Goal: Information Seeking & Learning: Learn about a topic

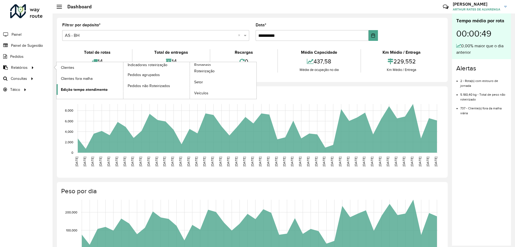
click at [80, 89] on span "Edição tempo atendimento" at bounding box center [84, 90] width 47 height 6
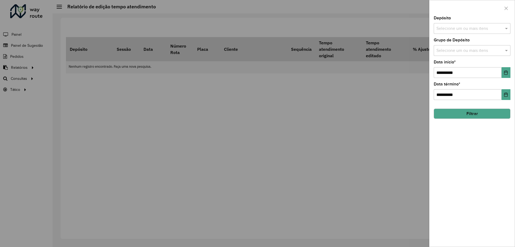
click at [363, 112] on div at bounding box center [257, 123] width 515 height 247
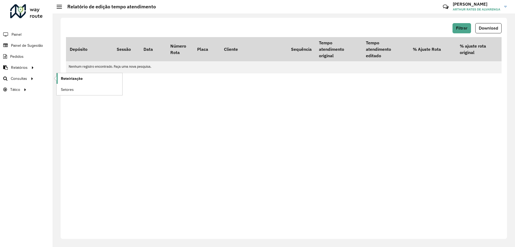
click at [62, 77] on span "Roteirização" at bounding box center [72, 79] width 22 height 6
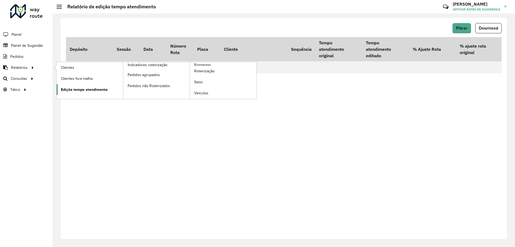
click at [103, 91] on span "Edição tempo atendimento" at bounding box center [84, 90] width 47 height 6
click at [92, 91] on span "Edição tempo atendimento" at bounding box center [84, 90] width 47 height 6
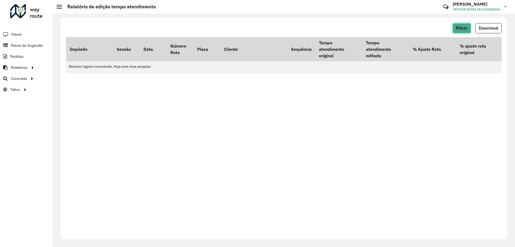
click at [463, 31] on button "Filtrar" at bounding box center [462, 28] width 19 height 10
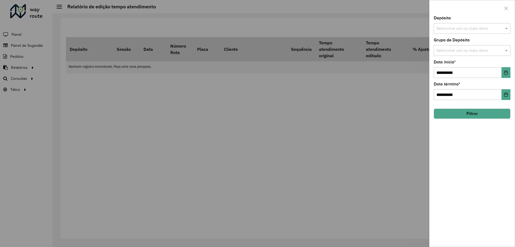
click at [451, 21] on div "Depósito Selecione um ou mais itens" at bounding box center [472, 25] width 77 height 18
click at [453, 28] on input "text" at bounding box center [469, 28] width 69 height 6
click at [446, 60] on div "CDD [GEOGRAPHIC_DATA]" at bounding box center [472, 64] width 76 height 9
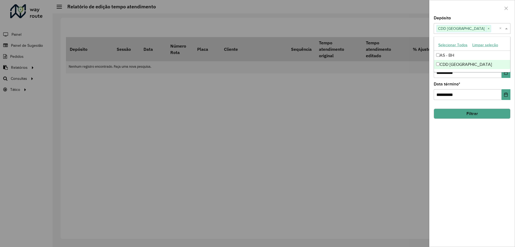
click at [467, 171] on div "**********" at bounding box center [472, 131] width 85 height 230
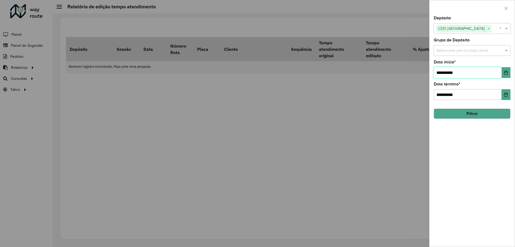
click at [500, 76] on input "**********" at bounding box center [468, 72] width 68 height 11
click at [504, 72] on icon "Choose Date" at bounding box center [506, 72] width 4 height 4
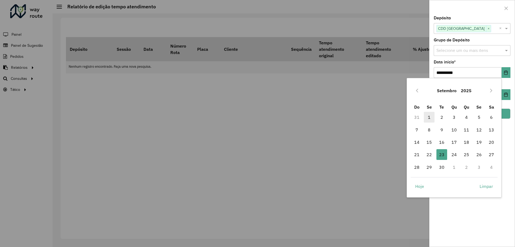
click at [432, 116] on span "1" at bounding box center [429, 117] width 11 height 11
type input "**********"
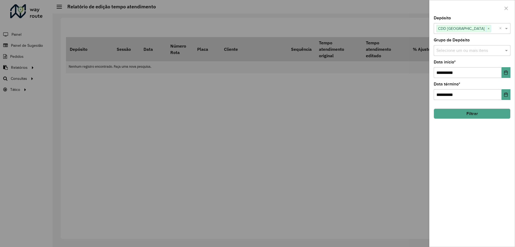
click at [464, 224] on div "**********" at bounding box center [472, 131] width 85 height 230
click at [471, 112] on button "Filtrar" at bounding box center [472, 113] width 77 height 10
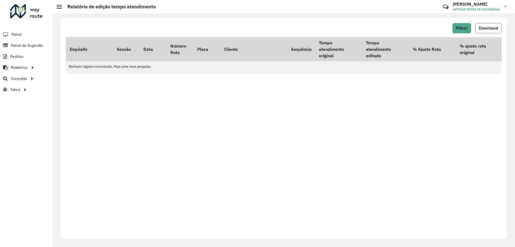
click at [491, 26] on span "Download" at bounding box center [488, 28] width 19 height 5
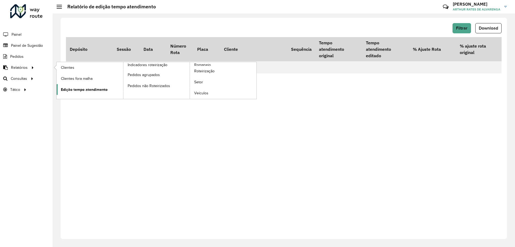
click at [76, 89] on span "Edição tempo atendimento" at bounding box center [84, 90] width 47 height 6
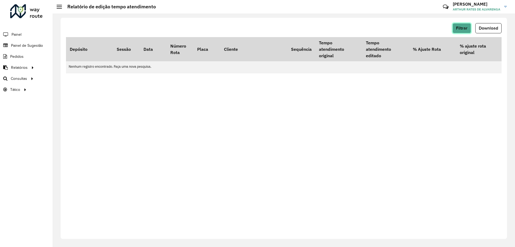
click at [462, 33] on button "Filtrar" at bounding box center [462, 28] width 19 height 10
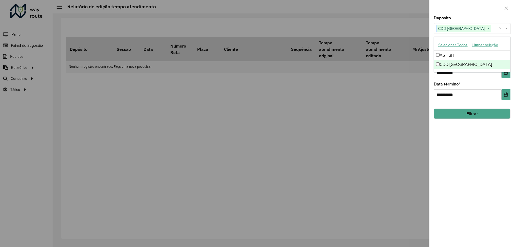
click at [473, 28] on span "CDD [GEOGRAPHIC_DATA]" at bounding box center [461, 28] width 49 height 6
click at [455, 188] on div "**********" at bounding box center [472, 131] width 85 height 230
click at [494, 54] on div "Selecione um ou mais itens" at bounding box center [472, 50] width 77 height 11
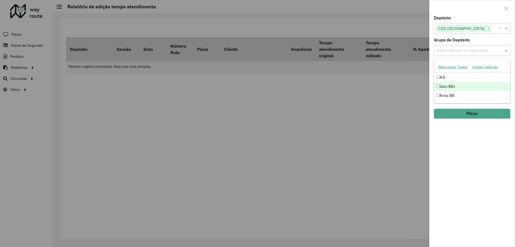
click at [457, 89] on div "Geo MG" at bounding box center [472, 86] width 76 height 9
click at [465, 161] on div "**********" at bounding box center [472, 131] width 85 height 230
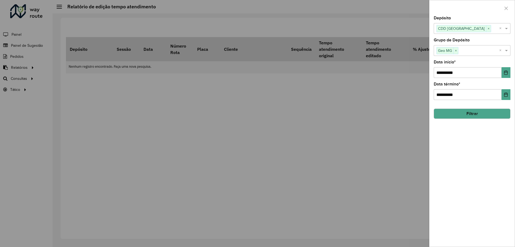
click at [466, 114] on button "Filtrar" at bounding box center [472, 113] width 77 height 10
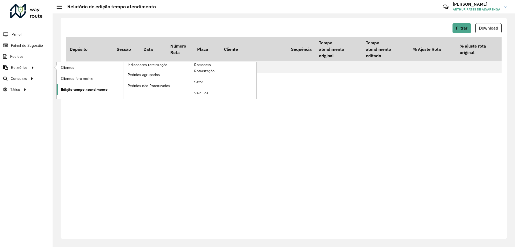
click at [77, 88] on span "Edição tempo atendimento" at bounding box center [84, 90] width 47 height 6
click at [76, 89] on span "Edição tempo atendimento" at bounding box center [84, 90] width 47 height 6
click at [79, 96] on link "Indicadores roteirização" at bounding box center [123, 80] width 133 height 37
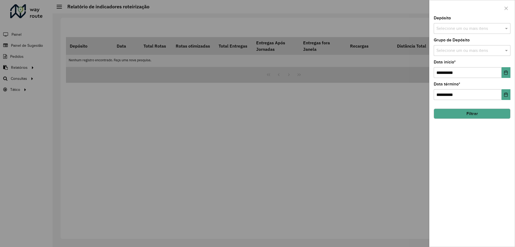
click at [37, 59] on div at bounding box center [257, 123] width 515 height 247
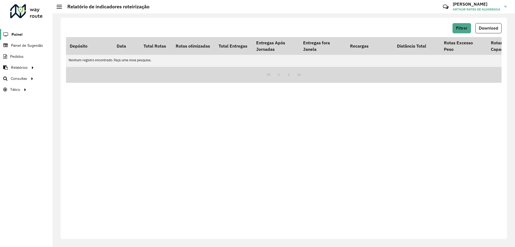
click at [14, 29] on link "Painel" at bounding box center [11, 34] width 23 height 11
click at [29, 46] on span "Painel de Sugestão" at bounding box center [28, 46] width 34 height 6
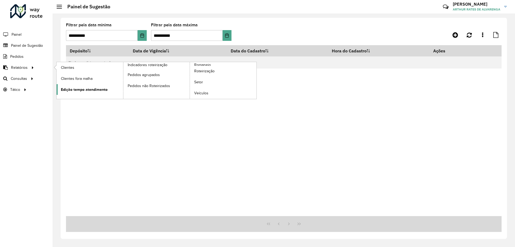
click at [79, 90] on span "Edição tempo atendimento" at bounding box center [84, 90] width 47 height 6
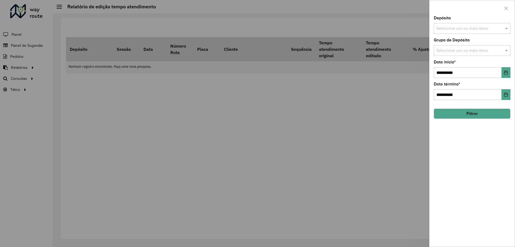
click at [461, 28] on input "text" at bounding box center [469, 28] width 69 height 6
drag, startPoint x: 457, startPoint y: 64, endPoint x: 456, endPoint y: 67, distance: 3.6
click at [457, 64] on div "CDD [GEOGRAPHIC_DATA]" at bounding box center [472, 64] width 76 height 9
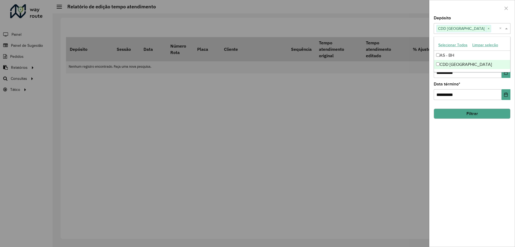
click at [467, 180] on div "**********" at bounding box center [472, 131] width 85 height 230
drag, startPoint x: 507, startPoint y: 76, endPoint x: 501, endPoint y: 75, distance: 5.8
click at [506, 75] on button "Choose Date" at bounding box center [506, 72] width 9 height 11
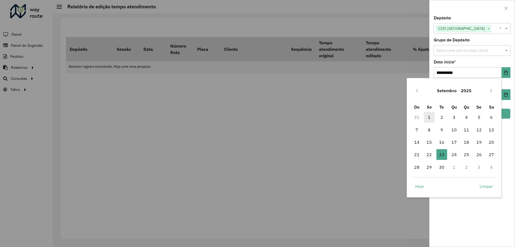
click at [431, 116] on span "1" at bounding box center [429, 117] width 11 height 11
type input "**********"
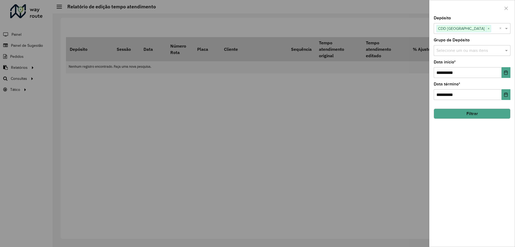
click at [471, 167] on div "**********" at bounding box center [472, 131] width 85 height 230
click at [472, 110] on button "Filtrar" at bounding box center [472, 113] width 77 height 10
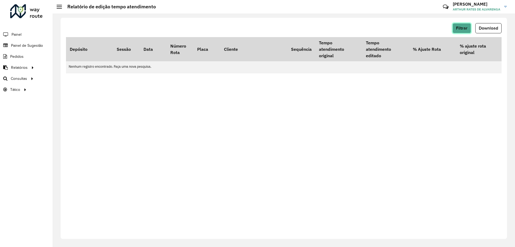
click at [468, 28] on span "Filtrar" at bounding box center [462, 28] width 12 height 5
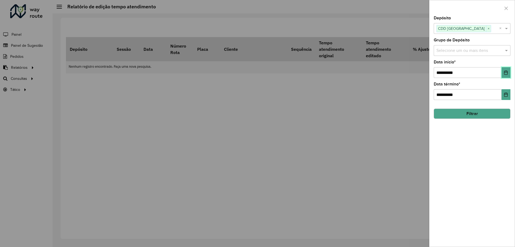
drag, startPoint x: 505, startPoint y: 74, endPoint x: 501, endPoint y: 74, distance: 3.8
click at [504, 74] on icon "Choose Date" at bounding box center [506, 72] width 4 height 4
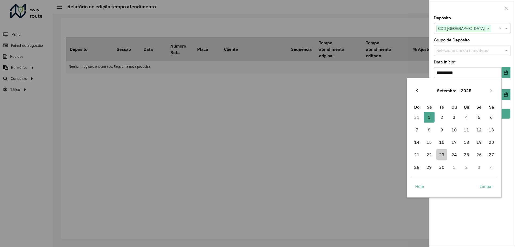
click at [417, 87] on button "Previous Month" at bounding box center [417, 90] width 9 height 9
drag, startPoint x: 423, startPoint y: 111, endPoint x: 428, endPoint y: 112, distance: 4.9
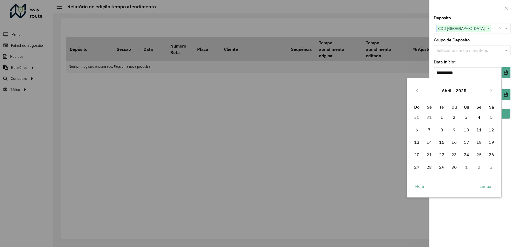
click at [424, 111] on tr "Do Se Te Qu Qu Se Sa" at bounding box center [454, 107] width 87 height 8
click at [443, 120] on span "1" at bounding box center [442, 117] width 11 height 11
type input "**********"
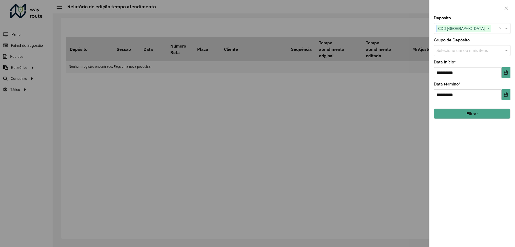
drag, startPoint x: 458, startPoint y: 135, endPoint x: 461, endPoint y: 126, distance: 9.2
click at [459, 135] on div "**********" at bounding box center [472, 131] width 85 height 230
drag, startPoint x: 467, startPoint y: 107, endPoint x: 468, endPoint y: 115, distance: 7.5
click at [467, 108] on hb-field-button "Filtrar" at bounding box center [472, 111] width 77 height 14
click at [468, 115] on button "Filtrar" at bounding box center [472, 113] width 77 height 10
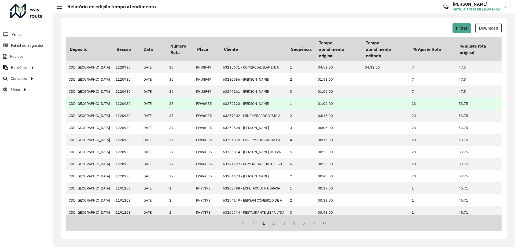
scroll to position [93, 0]
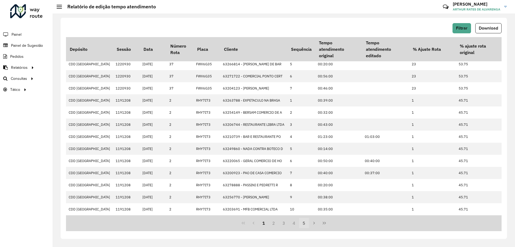
click at [307, 222] on button "5" at bounding box center [304, 223] width 10 height 10
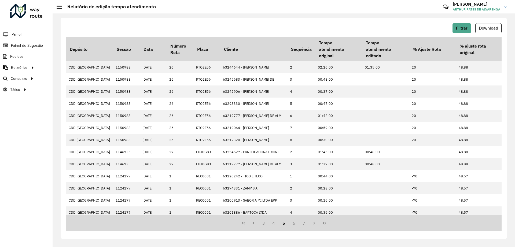
scroll to position [89, 0]
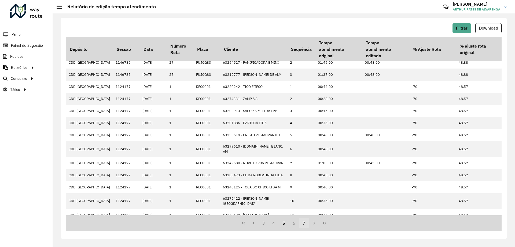
click at [304, 222] on button "7" at bounding box center [304, 223] width 10 height 10
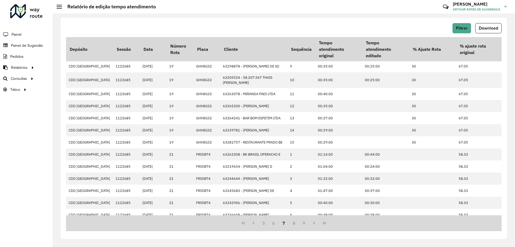
scroll to position [0, 0]
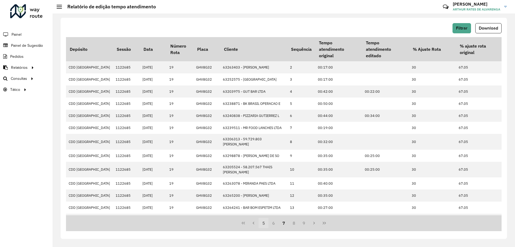
click at [261, 222] on button "5" at bounding box center [264, 223] width 10 height 10
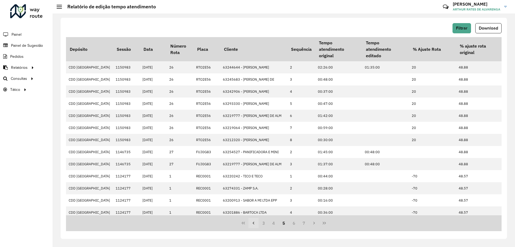
click at [256, 222] on icon "Previous Page" at bounding box center [253, 223] width 4 height 4
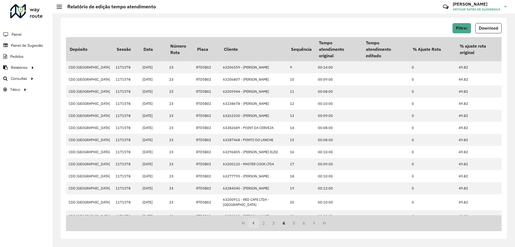
click at [256, 222] on icon "Previous Page" at bounding box center [253, 223] width 4 height 4
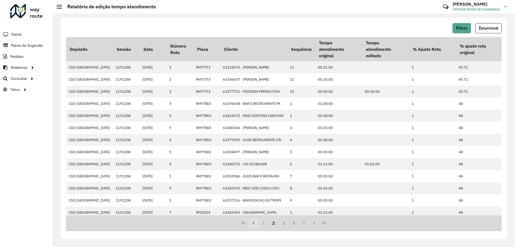
click at [256, 222] on icon "Previous Page" at bounding box center [253, 223] width 4 height 4
click at [256, 222] on div "1 2 3 4 5" at bounding box center [284, 223] width 436 height 16
click at [261, 222] on button "1" at bounding box center [264, 223] width 10 height 10
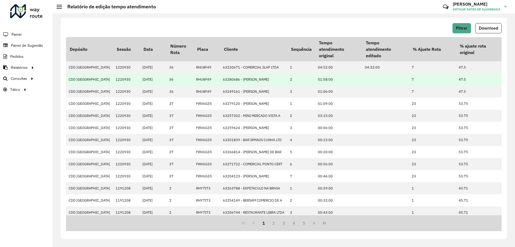
click at [118, 73] on td "1220930" at bounding box center [126, 79] width 27 height 12
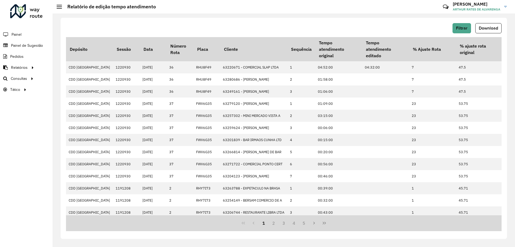
click at [141, 18] on div "Filtrar Download Depósito Sessão Data Número Rota Placa Cliente Sequência Tempo…" at bounding box center [284, 128] width 447 height 221
drag, startPoint x: 363, startPoint y: 216, endPoint x: 436, endPoint y: 221, distance: 73.7
click at [436, 221] on div "1 2 3 4 5" at bounding box center [284, 223] width 436 height 16
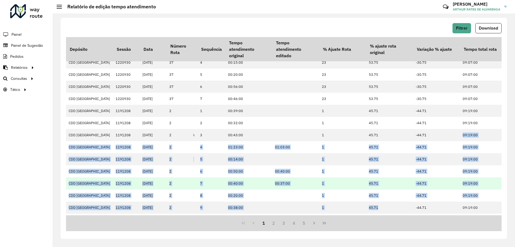
drag, startPoint x: 438, startPoint y: 213, endPoint x: 385, endPoint y: 212, distance: 53.2
click at [385, 212] on tbody "CDD Belo Horizonte 1220930 31/07/2025 36 RHU8F49 63220671 - COMERCIAL SLAP LTDA…" at bounding box center [241, 105] width 531 height 242
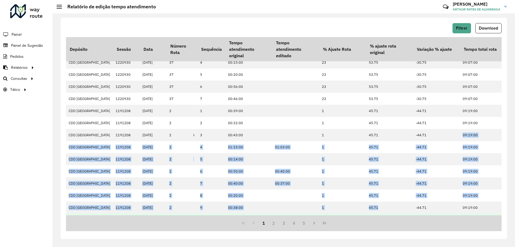
scroll to position [86, 90]
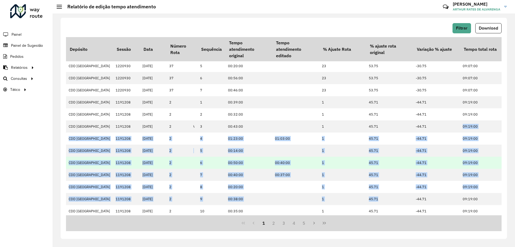
click at [365, 164] on td "1" at bounding box center [342, 162] width 47 height 12
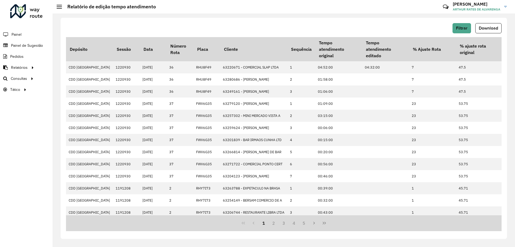
scroll to position [93, 0]
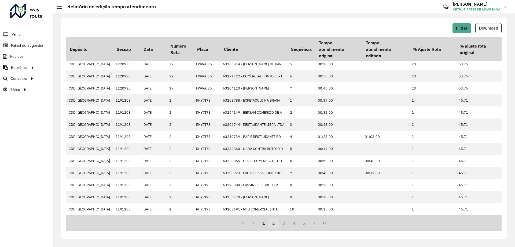
click at [274, 221] on button "2" at bounding box center [274, 223] width 10 height 10
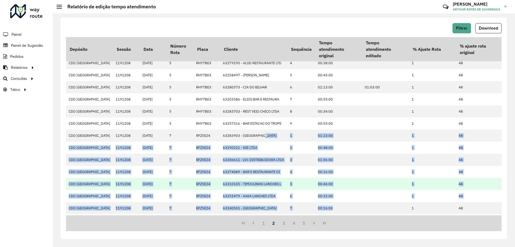
drag, startPoint x: 284, startPoint y: 213, endPoint x: 384, endPoint y: 212, distance: 100.1
click at [384, 212] on tbody "CDD Belo Horizonte 1191208 16/07/2025 2 RHY7I73 63218592 - VILMAR FERREIRA DA C…" at bounding box center [331, 105] width 531 height 242
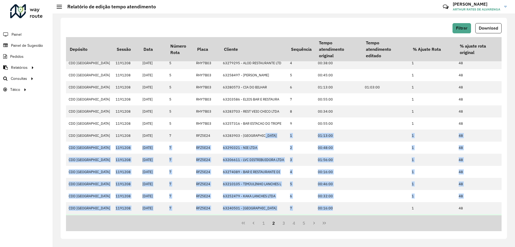
scroll to position [81, 0]
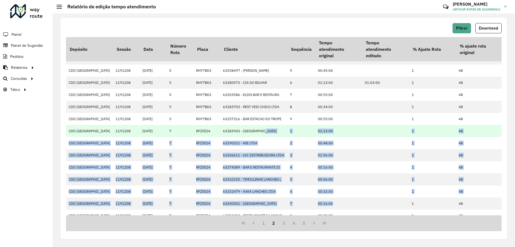
click at [352, 127] on td "01:13:00" at bounding box center [338, 131] width 47 height 12
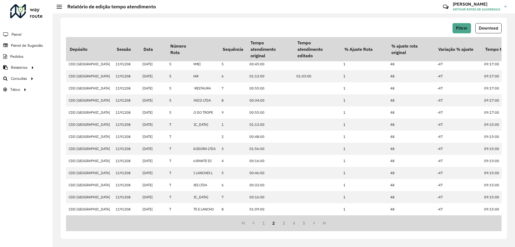
scroll to position [89, 97]
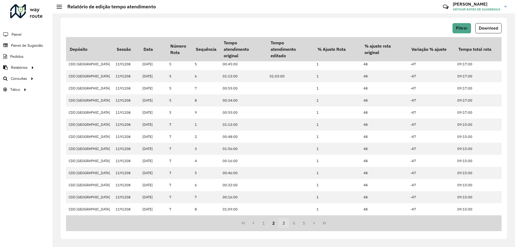
click at [285, 221] on button "3" at bounding box center [284, 223] width 10 height 10
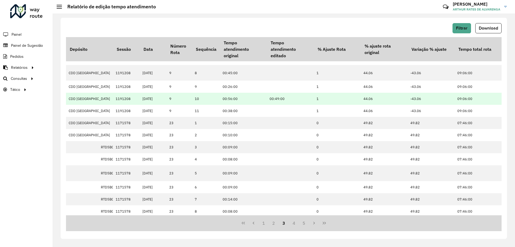
scroll to position [20, 97]
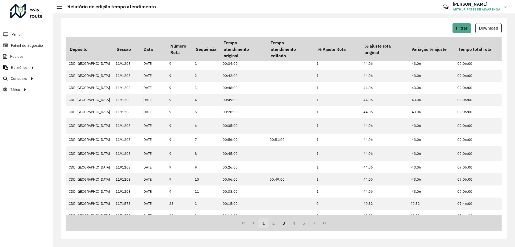
click at [265, 224] on button "1" at bounding box center [264, 223] width 10 height 10
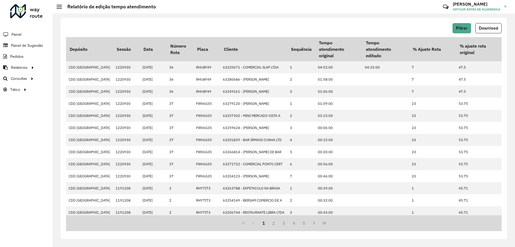
scroll to position [93, 0]
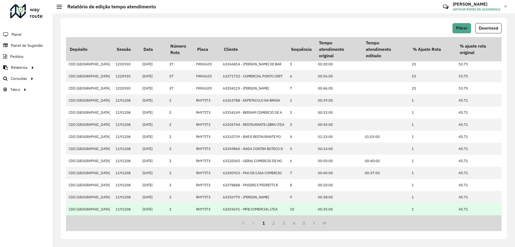
drag, startPoint x: 353, startPoint y: 213, endPoint x: 382, endPoint y: 209, distance: 29.8
click at [382, 209] on tr "CDD Belo Horizonte 1191208 16/07/2025 2 RHY7I73 63203691 - MFB COMERCIAL LTDA 1…" at bounding box center [331, 209] width 531 height 12
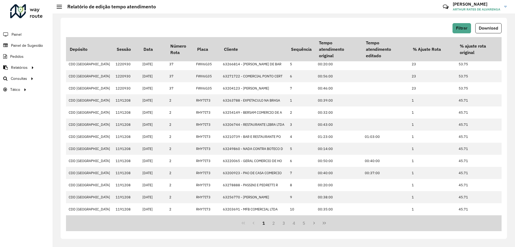
drag, startPoint x: 377, startPoint y: 215, endPoint x: 386, endPoint y: 214, distance: 9.0
click at [386, 214] on div "Depósito Sessão Data Número Rota Placa Cliente Sequência Tempo atendimento orig…" at bounding box center [284, 134] width 436 height 194
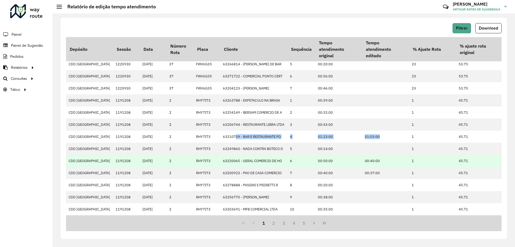
drag, startPoint x: 234, startPoint y: 135, endPoint x: 385, endPoint y: 155, distance: 152.5
click at [390, 135] on tr "CDD Belo Horizonte 1191208 16/07/2025 2 RHY7I73 63210739 - BAR E RESTAURANTE PO…" at bounding box center [331, 136] width 531 height 12
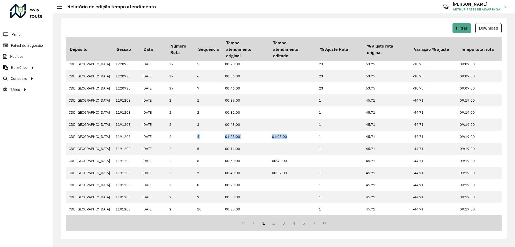
scroll to position [93, 97]
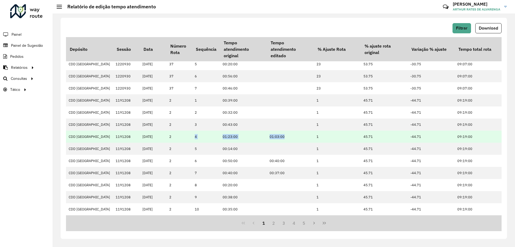
click at [264, 136] on td "01:23:00" at bounding box center [243, 136] width 47 height 12
drag, startPoint x: 267, startPoint y: 134, endPoint x: 475, endPoint y: 137, distance: 208.3
click at [475, 137] on tr "CDD Belo Horizonte 1191208 16/07/2025 2 RHY7I73 63210739 - BAR E RESTAURANTE PO…" at bounding box center [236, 136] width 531 height 12
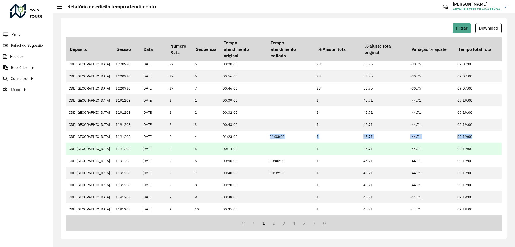
scroll to position [0, 97]
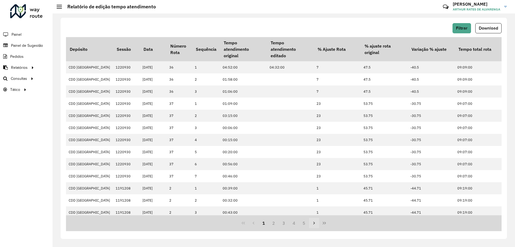
click at [313, 223] on icon "Next Page" at bounding box center [314, 223] width 4 height 4
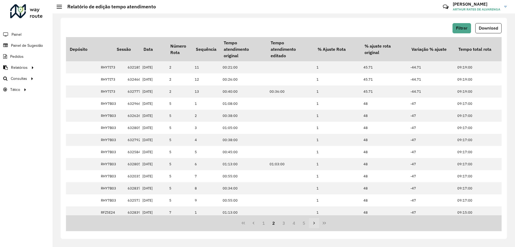
click at [313, 223] on icon "Next Page" at bounding box center [314, 223] width 4 height 4
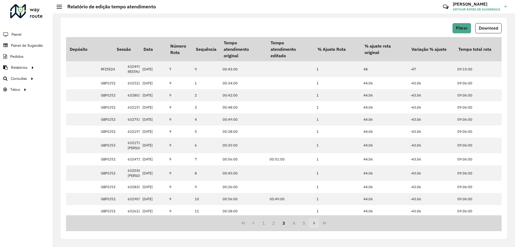
click at [313, 223] on icon "Next Page" at bounding box center [314, 223] width 4 height 4
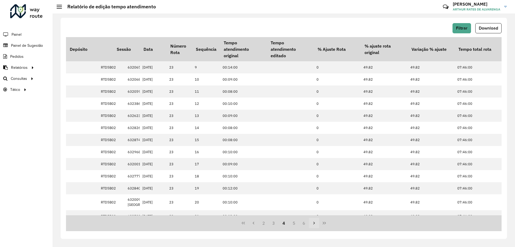
click at [313, 223] on icon "Next Page" at bounding box center [314, 223] width 4 height 4
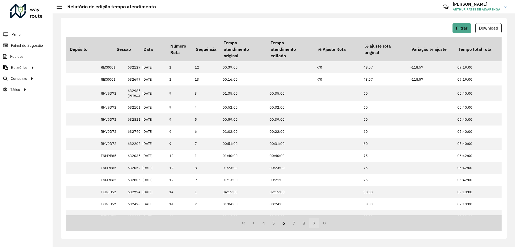
click at [313, 223] on icon "Next Page" at bounding box center [314, 223] width 4 height 4
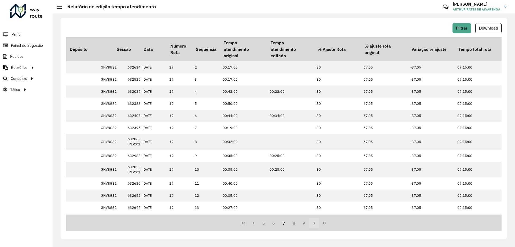
click at [313, 223] on icon "Next Page" at bounding box center [314, 223] width 4 height 4
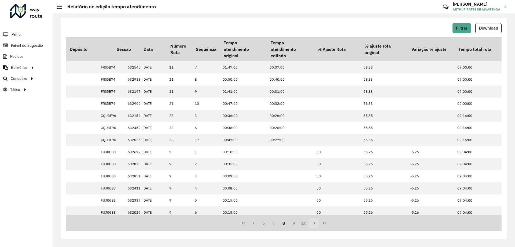
click at [313, 223] on icon "Next Page" at bounding box center [314, 223] width 4 height 4
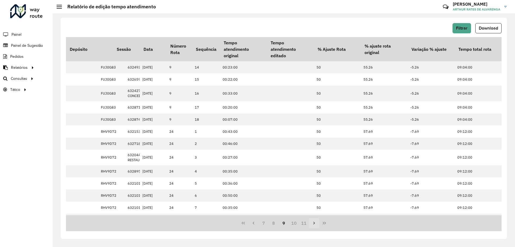
click at [313, 223] on icon "Next Page" at bounding box center [314, 223] width 4 height 4
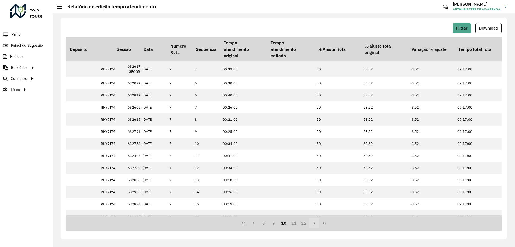
click at [313, 223] on icon "Next Page" at bounding box center [314, 223] width 4 height 4
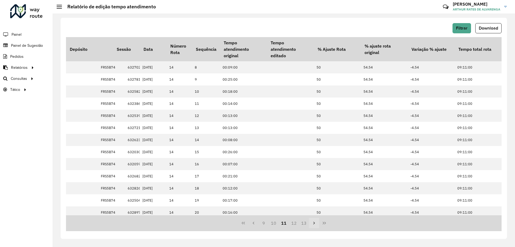
click at [313, 223] on icon "Next Page" at bounding box center [314, 223] width 4 height 4
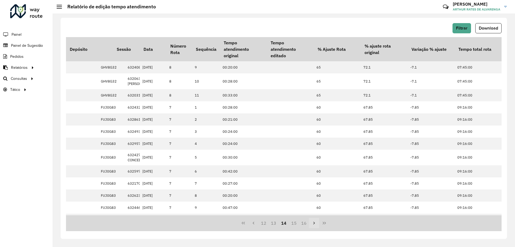
click at [313, 223] on icon "Next Page" at bounding box center [314, 223] width 4 height 4
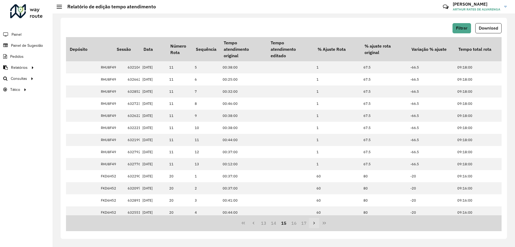
click at [313, 223] on icon "Next Page" at bounding box center [314, 223] width 4 height 4
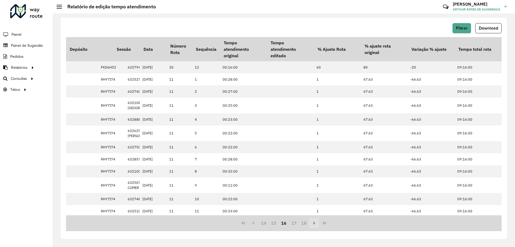
click at [313, 223] on icon "Next Page" at bounding box center [314, 223] width 4 height 4
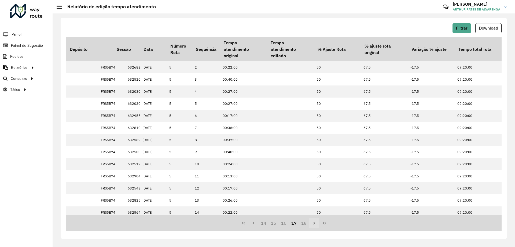
click at [313, 223] on icon "Next Page" at bounding box center [314, 223] width 4 height 4
click at [313, 223] on div "Filtrar Download Depósito Sessão Data Número Rota Placa Cliente Sequência Tempo…" at bounding box center [284, 128] width 447 height 221
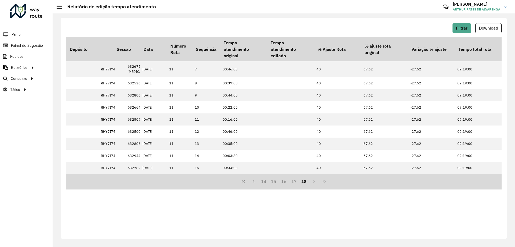
click at [313, 223] on div "Filtrar Download Depósito Sessão Data Número Rota Placa Cliente Sequência Tempo…" at bounding box center [284, 128] width 447 height 221
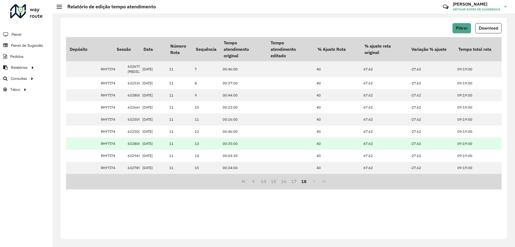
click at [280, 143] on td at bounding box center [290, 143] width 47 height 12
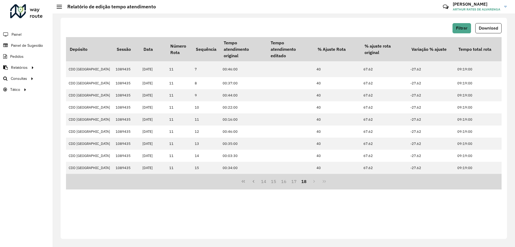
click at [293, 226] on div "Filtrar Download Depósito Sessão Data Número Rota Placa Cliente Sequência Tempo…" at bounding box center [284, 128] width 447 height 221
click at [295, 182] on button "17" at bounding box center [294, 181] width 10 height 10
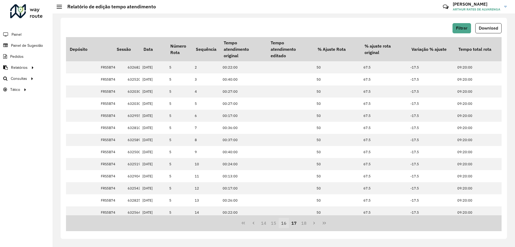
click at [287, 223] on button "16" at bounding box center [284, 223] width 10 height 10
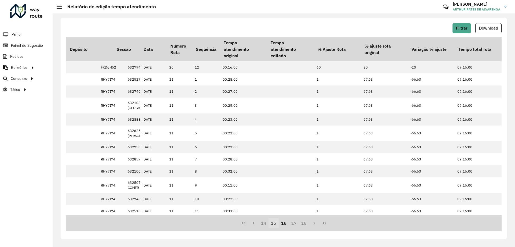
click at [278, 221] on button "15" at bounding box center [274, 223] width 10 height 10
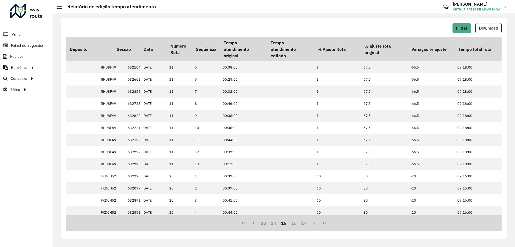
click at [285, 223] on button "15" at bounding box center [284, 223] width 10 height 10
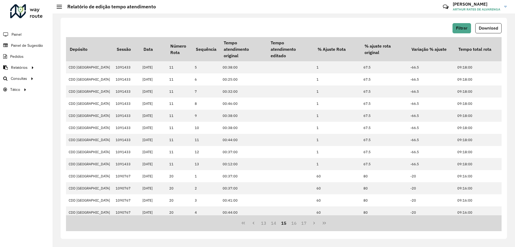
click at [287, 223] on button "15" at bounding box center [284, 223] width 10 height 10
click at [290, 228] on div "13 14 15 16 17" at bounding box center [284, 223] width 436 height 16
click at [275, 222] on button "14" at bounding box center [274, 223] width 10 height 10
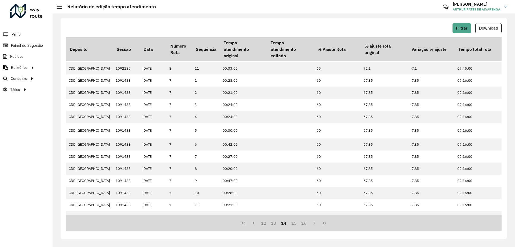
scroll to position [27, 0]
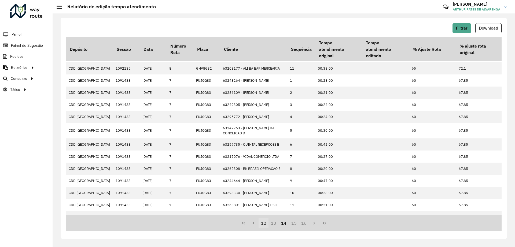
click at [263, 223] on button "12" at bounding box center [264, 223] width 10 height 10
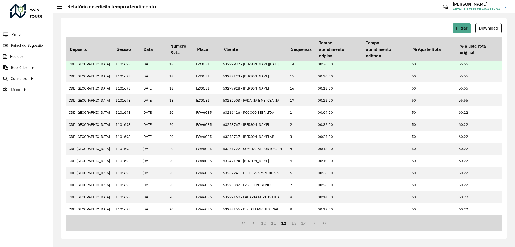
scroll to position [0, 0]
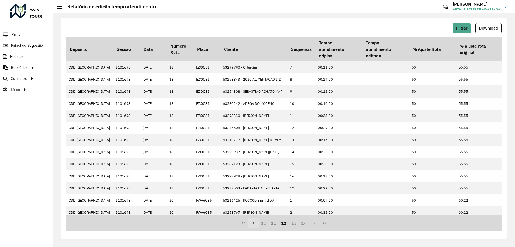
click at [253, 223] on icon "Previous Page" at bounding box center [254, 222] width 2 height 3
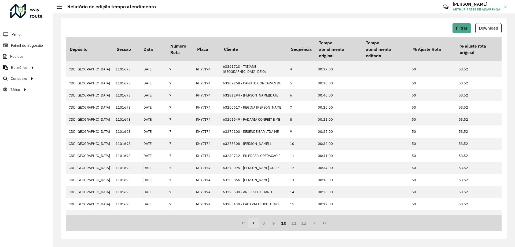
click at [253, 223] on icon "Previous Page" at bounding box center [254, 222] width 2 height 3
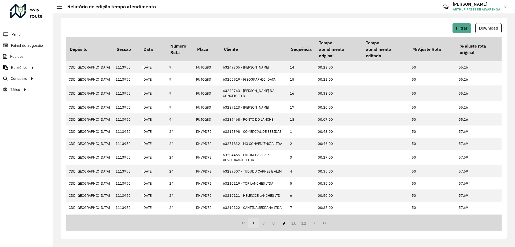
click at [253, 223] on icon "Previous Page" at bounding box center [254, 222] width 2 height 3
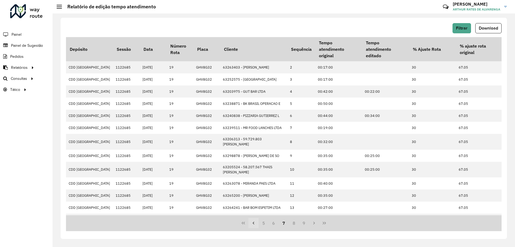
click at [253, 223] on icon "Previous Page" at bounding box center [254, 222] width 2 height 3
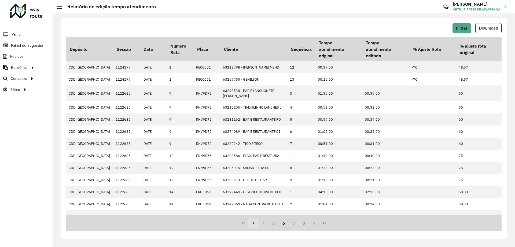
click at [253, 223] on icon "Previous Page" at bounding box center [254, 222] width 2 height 3
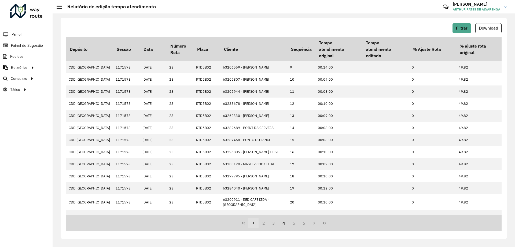
click at [253, 223] on icon "Previous Page" at bounding box center [254, 222] width 2 height 3
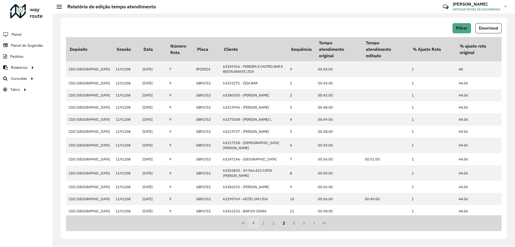
click at [253, 223] on icon "Previous Page" at bounding box center [254, 222] width 2 height 3
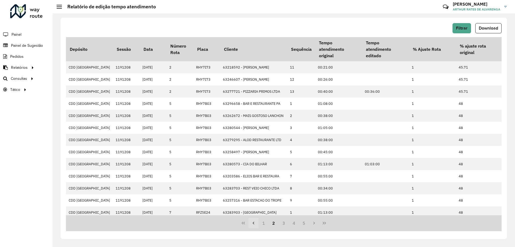
click at [253, 223] on icon "Previous Page" at bounding box center [253, 223] width 4 height 4
click at [316, 225] on button "Next Page" at bounding box center [314, 223] width 10 height 10
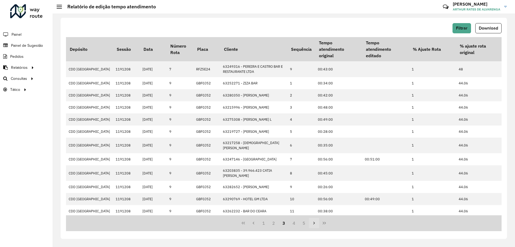
click at [316, 225] on button "Next Page" at bounding box center [314, 223] width 10 height 10
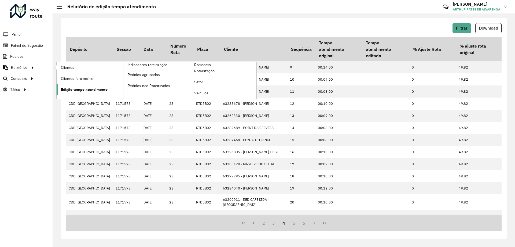
click at [94, 89] on span "Edição tempo atendimento" at bounding box center [84, 90] width 47 height 6
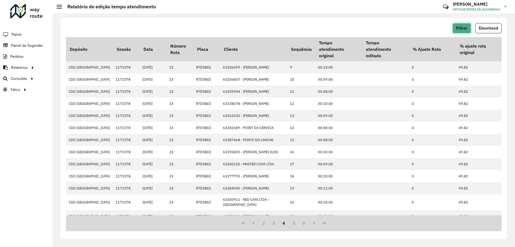
click at [468, 24] on button "Filtrar" at bounding box center [462, 28] width 19 height 10
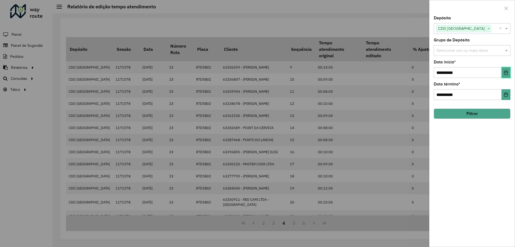
click at [505, 73] on icon "Choose Date" at bounding box center [506, 72] width 4 height 4
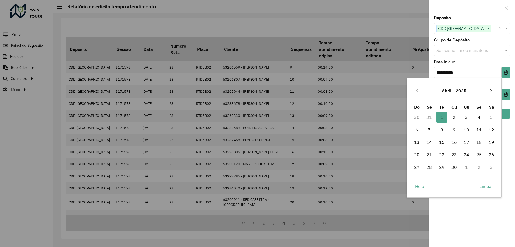
click at [490, 88] on button "Next Month" at bounding box center [491, 90] width 9 height 9
click at [418, 115] on span "1" at bounding box center [417, 117] width 11 height 11
type input "**********"
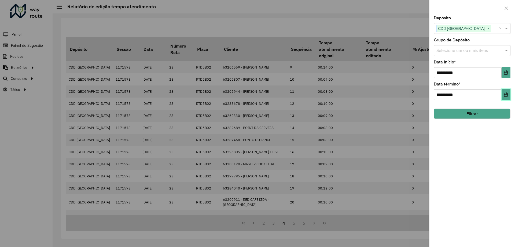
click at [506, 96] on icon "Choose Date" at bounding box center [506, 94] width 4 height 4
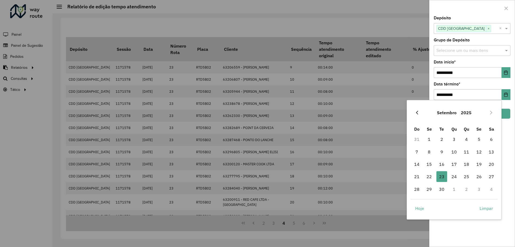
click at [418, 115] on icon "Previous Month" at bounding box center [417, 112] width 4 height 4
click at [469, 190] on span "31" at bounding box center [466, 189] width 11 height 11
type input "**********"
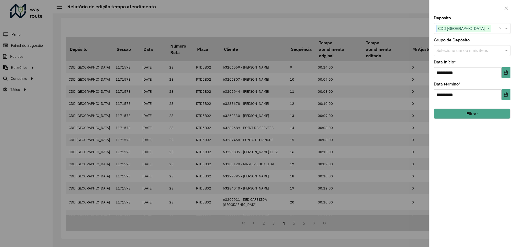
click at [450, 237] on div "**********" at bounding box center [472, 131] width 85 height 230
click at [505, 96] on icon "Choose Date" at bounding box center [506, 94] width 4 height 4
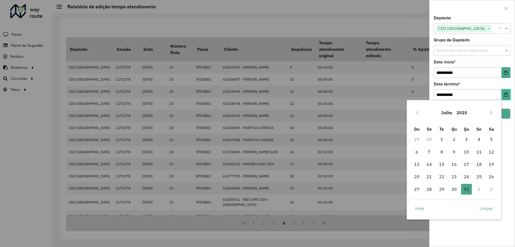
click at [505, 96] on icon "Choose Date" at bounding box center [506, 94] width 4 height 4
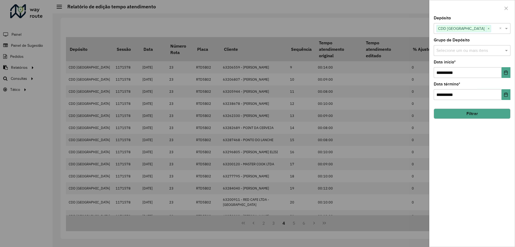
click at [492, 111] on button "Filtrar" at bounding box center [472, 113] width 77 height 10
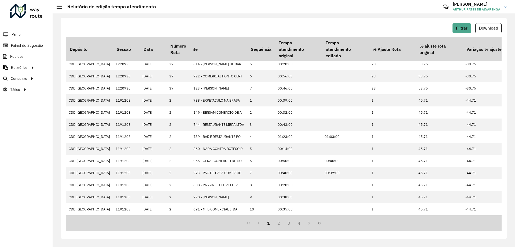
scroll to position [93, 97]
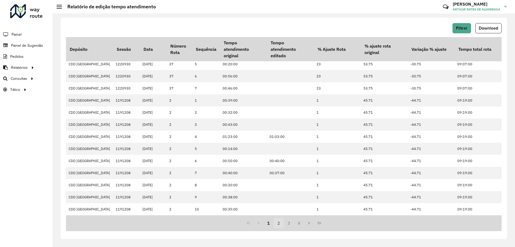
click at [277, 222] on button "2" at bounding box center [279, 223] width 10 height 10
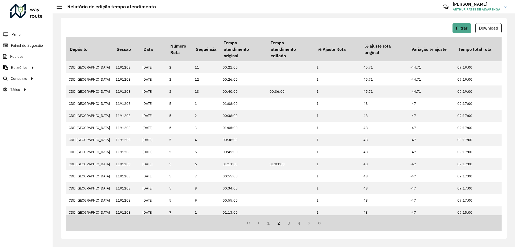
scroll to position [89, 97]
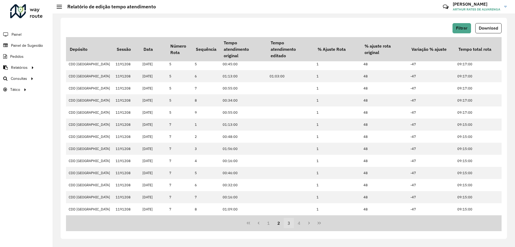
click at [288, 227] on button "3" at bounding box center [289, 223] width 10 height 10
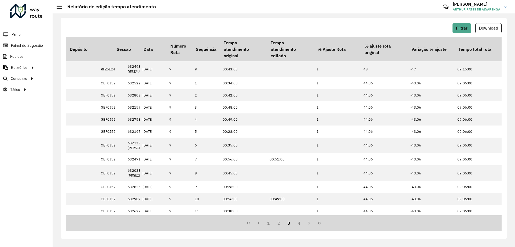
scroll to position [100, 97]
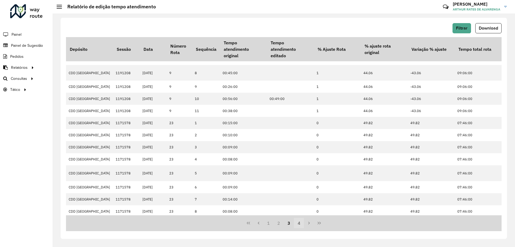
click at [299, 221] on button "4" at bounding box center [299, 223] width 10 height 10
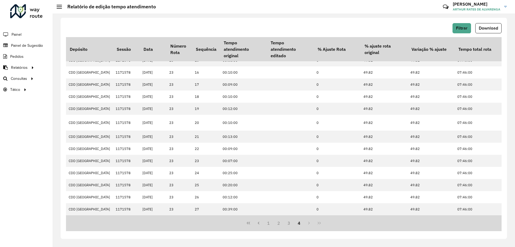
scroll to position [0, 97]
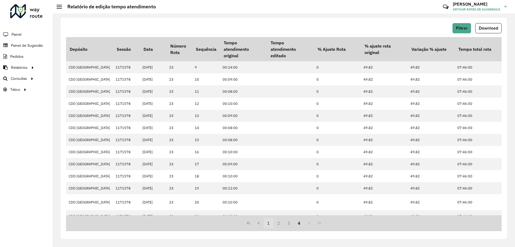
click at [271, 222] on button "1" at bounding box center [269, 223] width 10 height 10
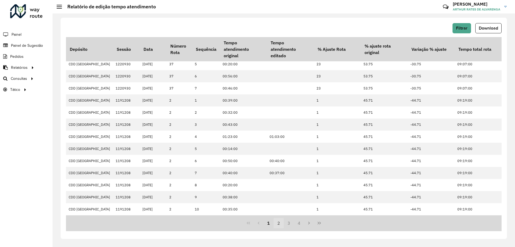
click at [280, 225] on button "2" at bounding box center [279, 223] width 10 height 10
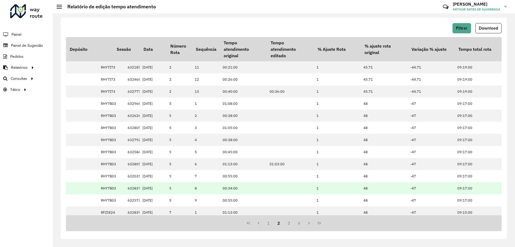
scroll to position [89, 97]
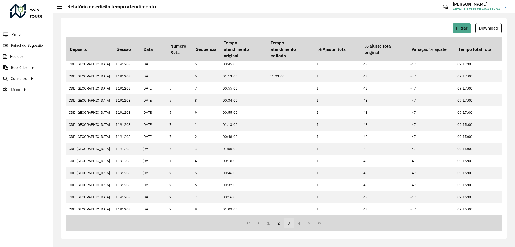
click at [289, 225] on button "3" at bounding box center [289, 223] width 10 height 10
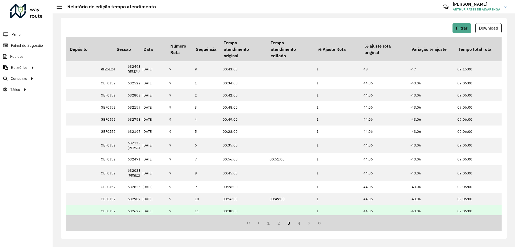
scroll to position [100, 97]
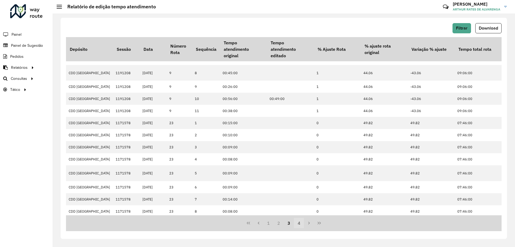
click at [298, 227] on button "4" at bounding box center [299, 223] width 10 height 10
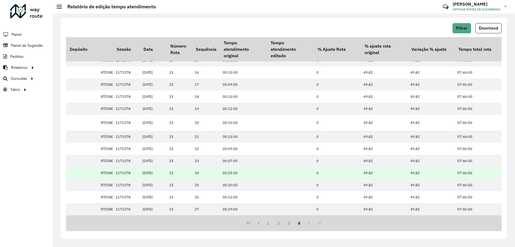
scroll to position [0, 97]
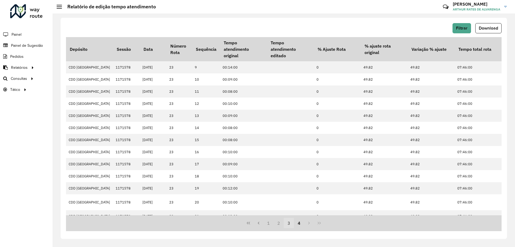
click at [289, 223] on button "3" at bounding box center [289, 223] width 10 height 10
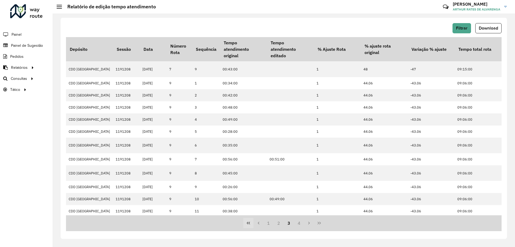
click at [247, 224] on icon "First Page" at bounding box center [248, 223] width 4 height 4
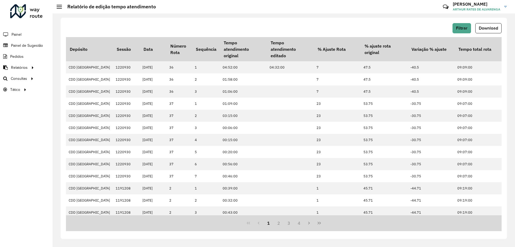
scroll to position [93, 97]
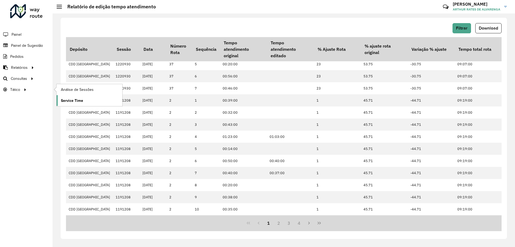
click at [66, 97] on link "Service Time" at bounding box center [90, 100] width 66 height 11
drag, startPoint x: 57, startPoint y: 101, endPoint x: 45, endPoint y: 95, distance: 13.5
click at [52, 98] on div "Roteirizador AmbevTech Painel Painel de Sugestão Pedidos Relatórios Clientes Cl…" at bounding box center [257, 123] width 515 height 247
click at [78, 89] on span "Análise de Sessões" at bounding box center [78, 90] width 34 height 6
click at [0, 133] on div "Roteirizador AmbevTech Painel Painel de Sugestão Pedidos Relatórios Clientes Cl…" at bounding box center [26, 123] width 53 height 247
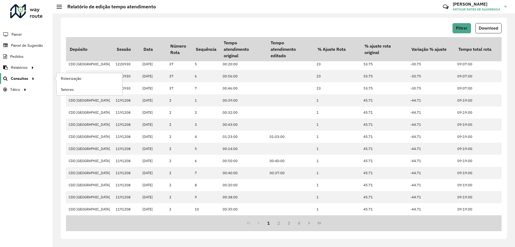
click at [17, 79] on span "Consultas" at bounding box center [19, 79] width 17 height 6
click at [20, 91] on span "Tático" at bounding box center [15, 90] width 11 height 6
click at [88, 104] on link "Service Time" at bounding box center [90, 100] width 66 height 11
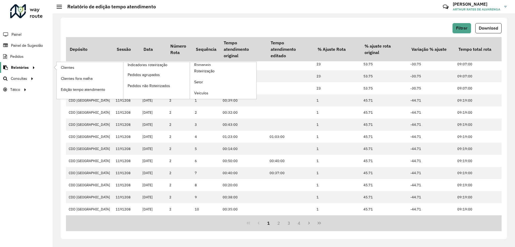
click at [34, 67] on icon at bounding box center [33, 67] width 5 height 8
click at [163, 62] on span "Indicadores roteirização" at bounding box center [149, 65] width 42 height 6
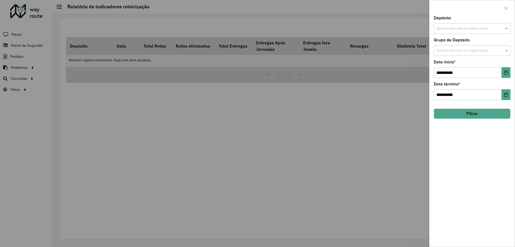
click at [453, 24] on div "Selecione um ou mais itens" at bounding box center [472, 28] width 77 height 11
click at [455, 61] on div "CDD [GEOGRAPHIC_DATA]" at bounding box center [472, 64] width 76 height 9
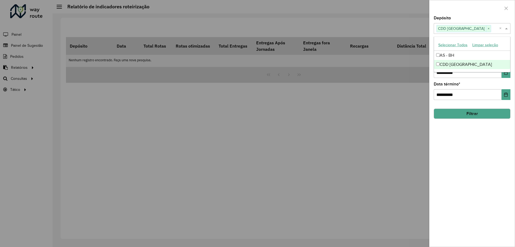
click at [465, 122] on div "**********" at bounding box center [472, 131] width 85 height 230
click at [468, 116] on button "Filtrar" at bounding box center [472, 113] width 77 height 10
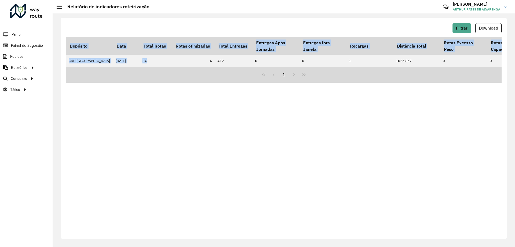
drag, startPoint x: 144, startPoint y: 67, endPoint x: 152, endPoint y: 67, distance: 7.8
click at [152, 67] on div "Depósito Data Total Rotas Rotas otimizadas Total Entregas Entregas Após Jornada…" at bounding box center [284, 52] width 436 height 30
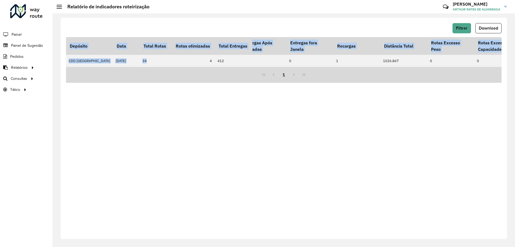
scroll to position [0, 6]
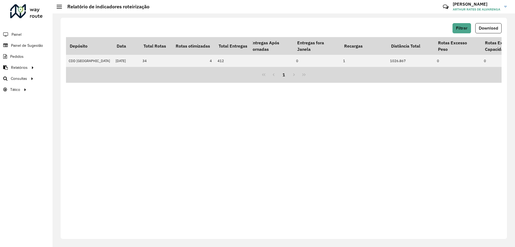
click at [171, 111] on div "Filtrar Download Depósito Data Total Rotas Rotas otimizadas Total Entregas Entr…" at bounding box center [284, 128] width 447 height 221
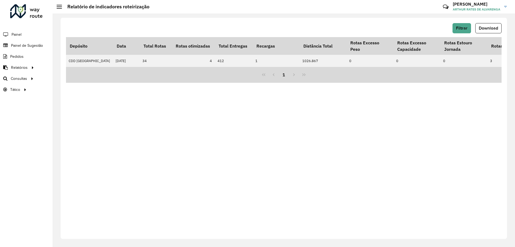
scroll to position [0, 0]
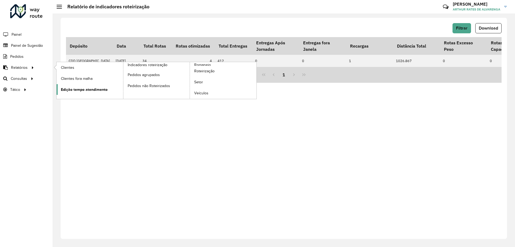
click at [77, 86] on link "Edição tempo atendimento" at bounding box center [90, 89] width 67 height 11
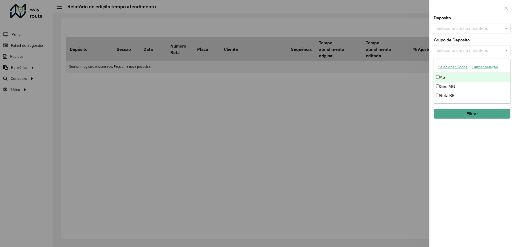
click at [451, 46] on div "Selecione um ou mais itens" at bounding box center [472, 50] width 77 height 11
click at [450, 25] on div "Selecione um ou mais itens" at bounding box center [472, 28] width 77 height 11
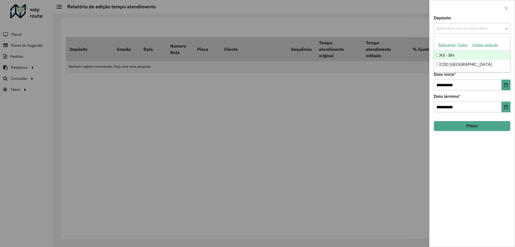
click at [449, 54] on div "AS - BH" at bounding box center [472, 55] width 76 height 9
drag, startPoint x: 461, startPoint y: 152, endPoint x: 459, endPoint y: 122, distance: 30.6
click at [460, 150] on div "**********" at bounding box center [472, 131] width 85 height 230
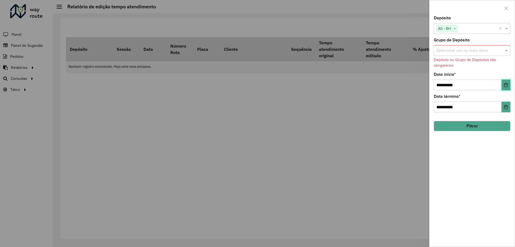
click at [507, 82] on button "Choose Date" at bounding box center [506, 84] width 9 height 11
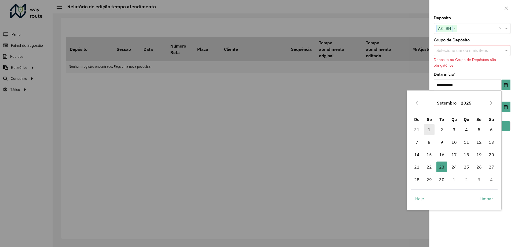
click at [431, 127] on span "1" at bounding box center [429, 129] width 11 height 11
type input "**********"
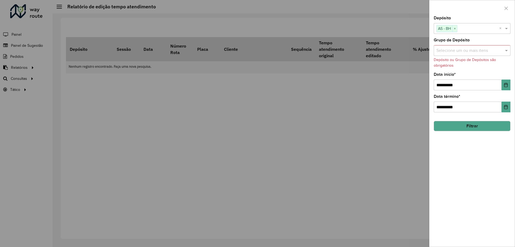
click at [472, 222] on div "**********" at bounding box center [472, 131] width 85 height 230
click at [475, 118] on hb-field-button "Filtrar" at bounding box center [472, 123] width 77 height 14
click at [479, 126] on button "Filtrar" at bounding box center [472, 126] width 77 height 10
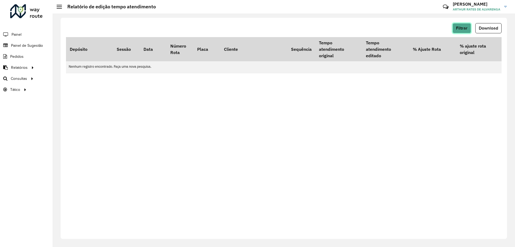
click at [467, 29] on span "Filtrar" at bounding box center [462, 28] width 12 height 5
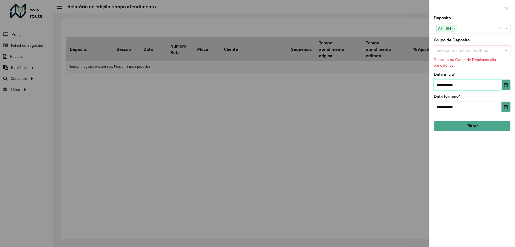
click at [497, 83] on input "**********" at bounding box center [468, 84] width 68 height 11
click at [504, 85] on icon "Choose Date" at bounding box center [506, 85] width 4 height 4
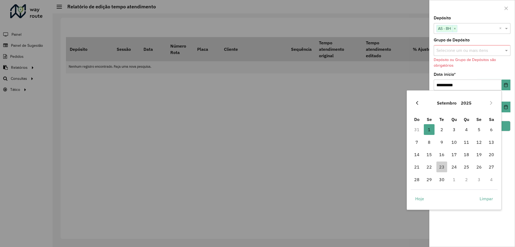
click at [413, 104] on button "Previous Month" at bounding box center [417, 102] width 9 height 9
click at [418, 103] on icon "Previous Month" at bounding box center [417, 103] width 4 height 4
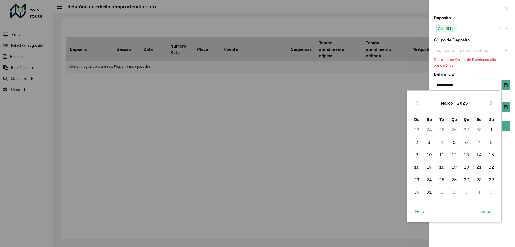
click at [418, 103] on icon "Previous Month" at bounding box center [417, 103] width 4 height 4
click at [451, 158] on span "12" at bounding box center [454, 154] width 11 height 11
type input "**********"
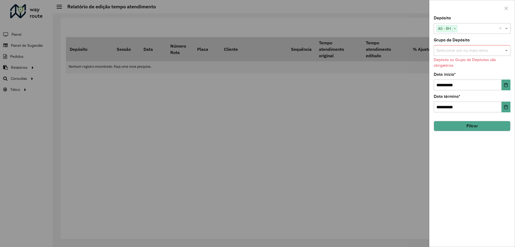
click at [462, 122] on button "Filtrar" at bounding box center [472, 126] width 77 height 10
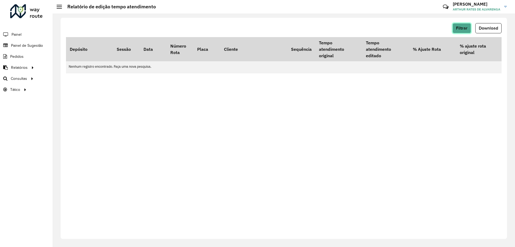
click at [463, 29] on span "Filtrar" at bounding box center [462, 28] width 12 height 5
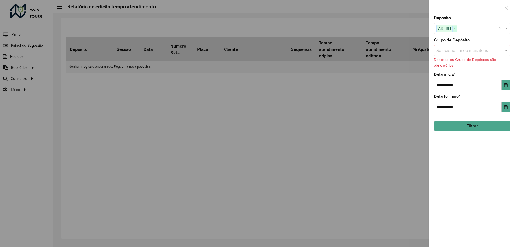
click at [456, 28] on span "×" at bounding box center [455, 28] width 5 height 6
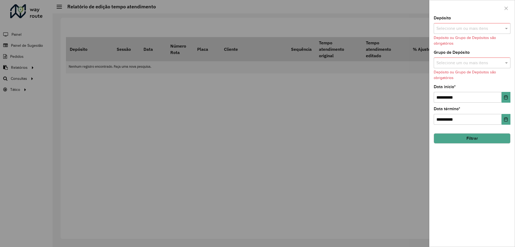
click at [484, 31] on input "text" at bounding box center [469, 28] width 69 height 6
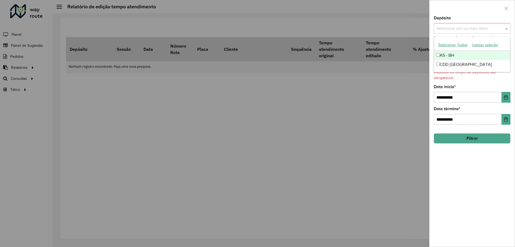
click at [466, 62] on div "CDD [GEOGRAPHIC_DATA]" at bounding box center [472, 64] width 76 height 9
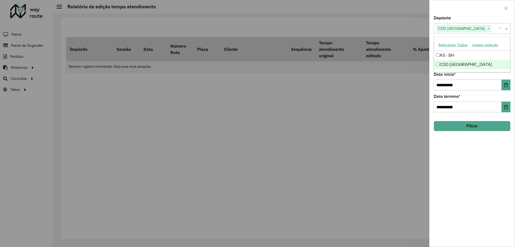
click at [463, 161] on div "**********" at bounding box center [472, 131] width 85 height 230
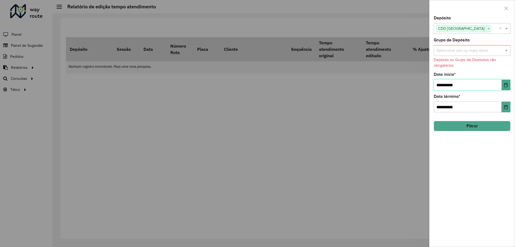
click at [502, 86] on span "**********" at bounding box center [472, 84] width 77 height 11
click at [501, 86] on input "**********" at bounding box center [468, 84] width 68 height 11
click at [503, 86] on button "Choose Date" at bounding box center [506, 84] width 9 height 11
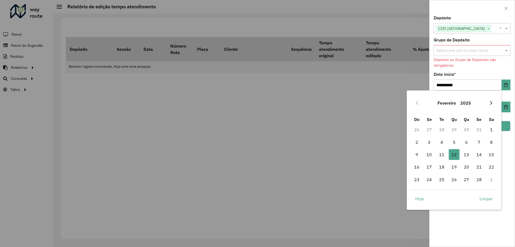
drag, startPoint x: 497, startPoint y: 103, endPoint x: 492, endPoint y: 104, distance: 4.6
click at [494, 104] on div "Fevereiro 2025" at bounding box center [454, 102] width 87 height 17
click at [491, 103] on icon "Next Month" at bounding box center [491, 103] width 4 height 4
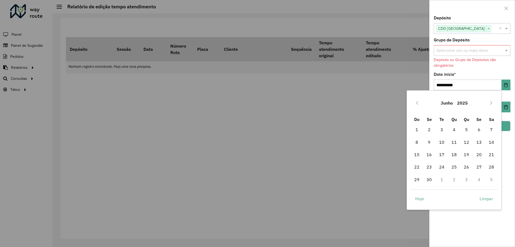
click at [491, 103] on icon "Next Month" at bounding box center [491, 103] width 4 height 4
click at [417, 101] on icon "Previous Month" at bounding box center [417, 103] width 4 height 4
click at [478, 129] on span "1" at bounding box center [479, 129] width 11 height 11
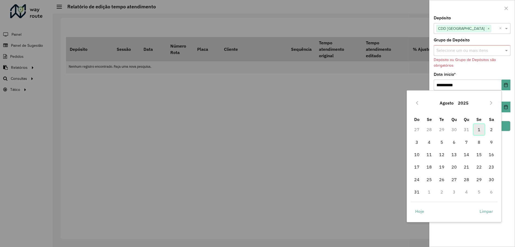
type input "**********"
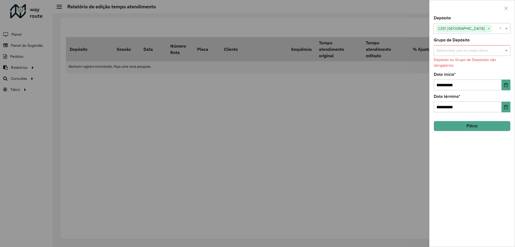
click at [465, 122] on button "Filtrar" at bounding box center [472, 126] width 77 height 10
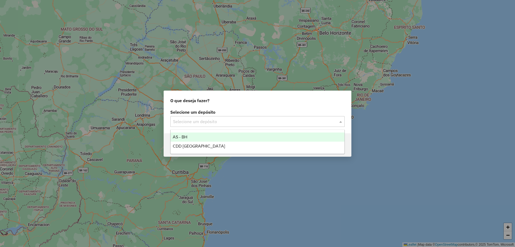
click at [235, 120] on input "text" at bounding box center [252, 121] width 158 height 6
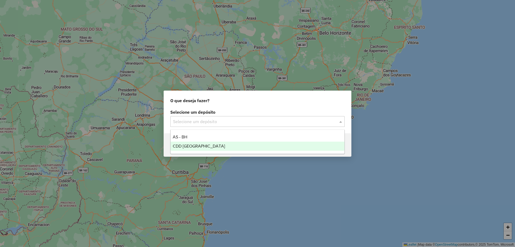
click at [210, 142] on div "CDD [GEOGRAPHIC_DATA]" at bounding box center [258, 145] width 174 height 9
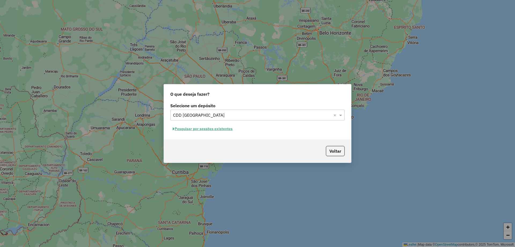
click at [227, 131] on button "Pesquisar por sessões existentes" at bounding box center [202, 129] width 65 height 8
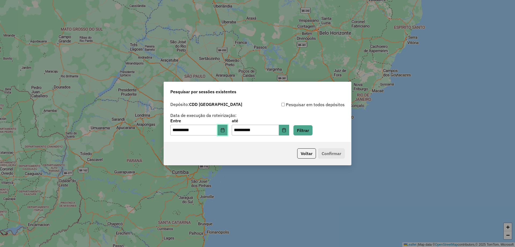
click at [222, 130] on button "Choose Date" at bounding box center [223, 130] width 10 height 11
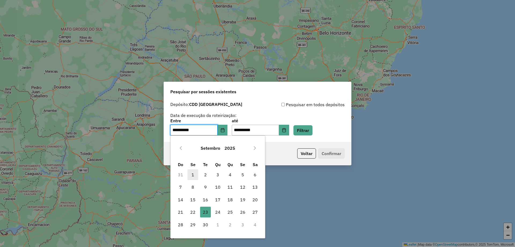
click at [196, 174] on span "1" at bounding box center [193, 174] width 11 height 11
type input "**********"
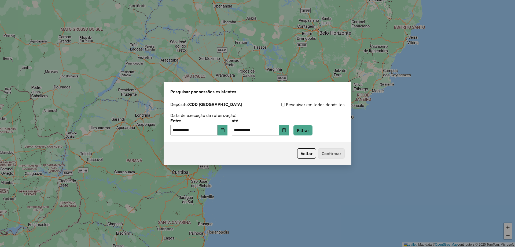
click at [267, 100] on div "**********" at bounding box center [257, 120] width 187 height 43
click at [307, 129] on button "Filtrar" at bounding box center [303, 130] width 19 height 10
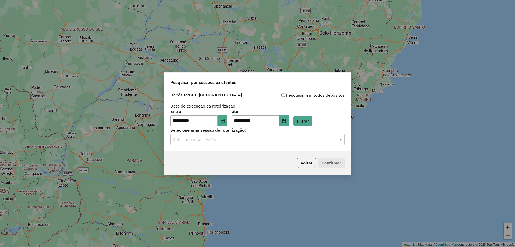
click at [307, 149] on div "**********" at bounding box center [257, 120] width 187 height 61
drag, startPoint x: 231, startPoint y: 148, endPoint x: 230, endPoint y: 144, distance: 4.1
click at [230, 147] on div "**********" at bounding box center [257, 120] width 187 height 61
click at [230, 139] on input "text" at bounding box center [252, 139] width 158 height 6
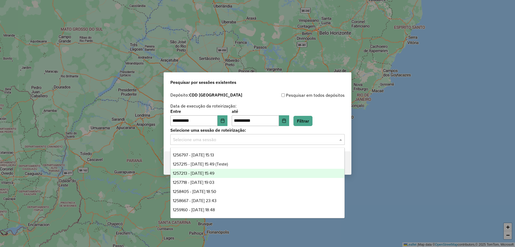
scroll to position [173, 0]
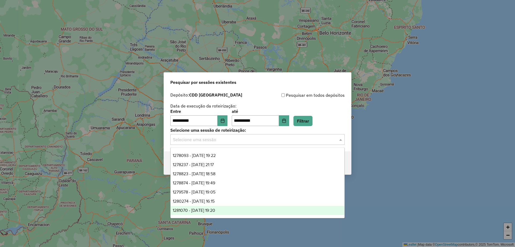
click at [227, 208] on div "1281070 - 23/09/2025 19:20" at bounding box center [258, 210] width 174 height 9
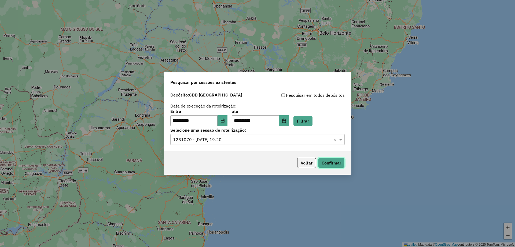
click at [332, 164] on button "Confirmar" at bounding box center [331, 163] width 27 height 10
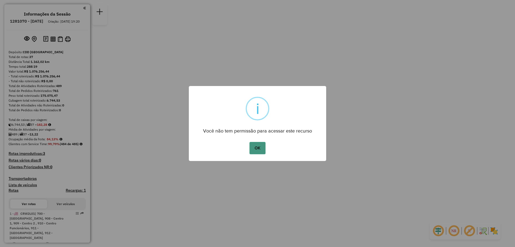
click at [258, 150] on button "OK" at bounding box center [258, 148] width 16 height 12
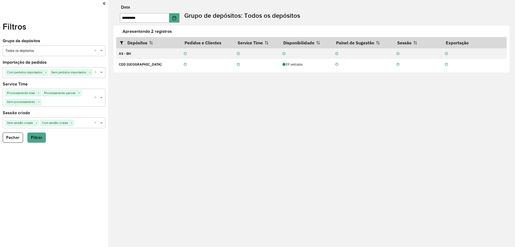
click at [9, 143] on div "Filtros Grupo de depósitos Selecione um grupo × Todos os depósitos × Importação…" at bounding box center [54, 123] width 108 height 247
click at [20, 131] on div "Filtros Grupo de depósitos Selecione um grupo × Todos os depósitos × Importação…" at bounding box center [54, 123] width 108 height 247
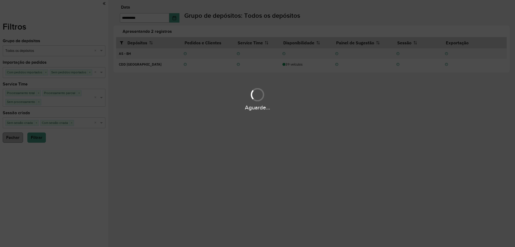
click at [15, 139] on div "Aguarde..." at bounding box center [257, 123] width 515 height 247
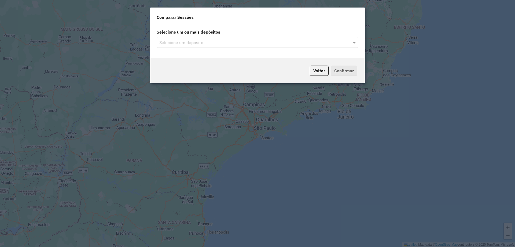
click at [258, 29] on label "Selecione um ou mais depósitos" at bounding box center [258, 32] width 208 height 10
click at [246, 40] on input "text" at bounding box center [255, 42] width 194 height 6
click at [241, 44] on input "text" at bounding box center [255, 42] width 194 height 6
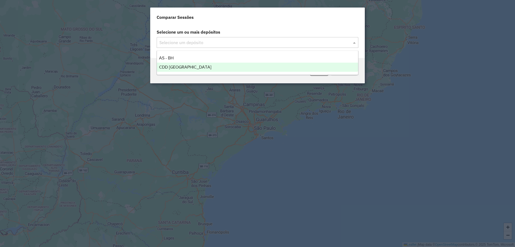
click at [203, 70] on div "CDD [GEOGRAPHIC_DATA]" at bounding box center [257, 67] width 201 height 9
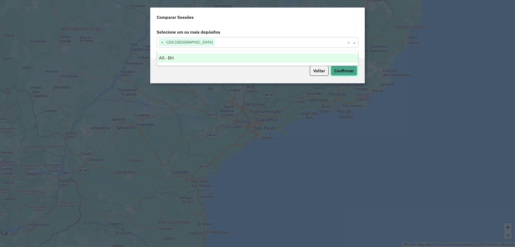
click at [351, 67] on button "Confirmar" at bounding box center [344, 70] width 27 height 10
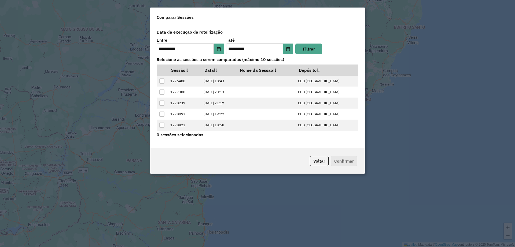
scroll to position [43, 0]
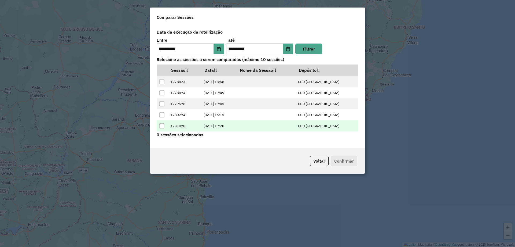
click at [162, 125] on div at bounding box center [161, 125] width 5 height 5
click at [345, 157] on button "Confirmar" at bounding box center [344, 161] width 27 height 10
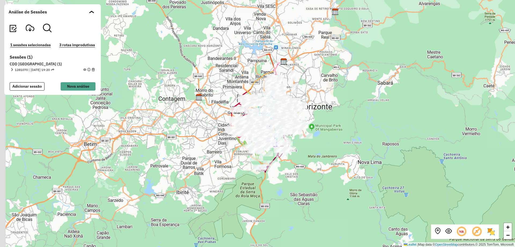
drag, startPoint x: 247, startPoint y: 138, endPoint x: 317, endPoint y: 137, distance: 70.3
click at [317, 137] on div "+ − Leaflet | Map data © OpenStreetMap contributors,© 2025 TomTom, Microsoft" at bounding box center [257, 123] width 515 height 247
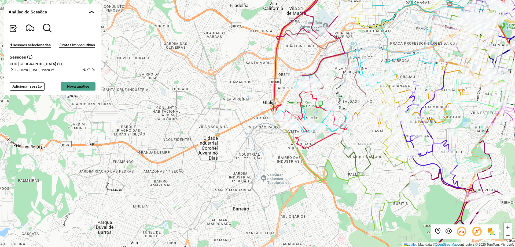
click at [72, 43] on button "3 rotas improdutivas" at bounding box center [77, 45] width 39 height 6
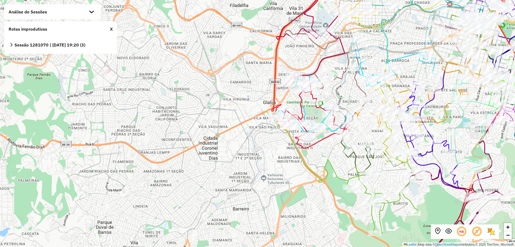
click at [30, 46] on strong "Sessão 1281070 | 23/09/2025 - 19:20 (3)" at bounding box center [49, 44] width 71 height 5
click at [19, 44] on strong "Sessão 1281070 | 23/09/2025 - 19:20 (3)" at bounding box center [49, 44] width 71 height 5
click at [12, 46] on icon at bounding box center [11, 45] width 4 height 4
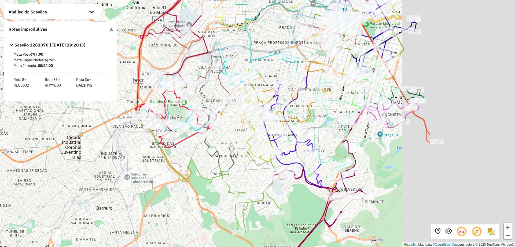
drag, startPoint x: 304, startPoint y: 140, endPoint x: 165, endPoint y: 138, distance: 138.5
click at [165, 138] on div "+ − Leaflet | Map data © OpenStreetMap contributors,© 2025 TomTom, Microsoft" at bounding box center [257, 123] width 515 height 247
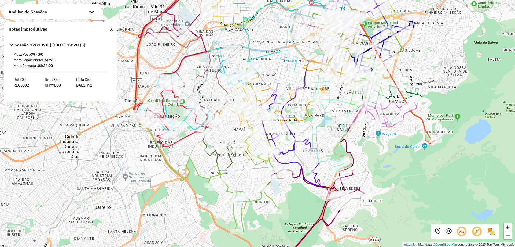
click at [84, 81] on span "Rota 36 - DAE1H92" at bounding box center [90, 82] width 29 height 11
click at [56, 80] on span "Rota 35 - RHY7B03" at bounding box center [59, 82] width 29 height 11
click at [22, 79] on span "Rota 8 - REC0032" at bounding box center [27, 82] width 29 height 11
click at [11, 43] on icon at bounding box center [11, 45] width 4 height 4
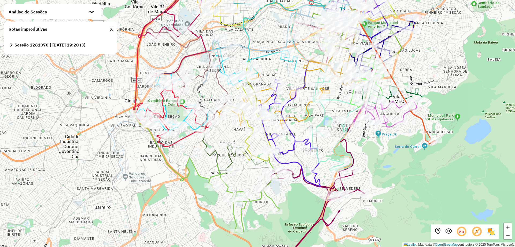
click at [114, 29] on div "Rotas improdutivas X" at bounding box center [60, 28] width 113 height 15
click at [116, 27] on div "Rotas improdutivas X" at bounding box center [60, 28] width 113 height 15
click at [111, 28] on div "X" at bounding box center [111, 29] width 3 height 6
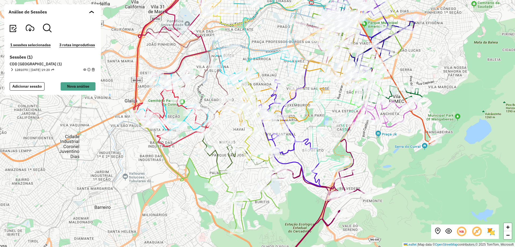
click at [18, 66] on h6 "CDD Belo Horizonte (1)" at bounding box center [53, 64] width 86 height 5
click at [11, 70] on em at bounding box center [11, 69] width 3 height 3
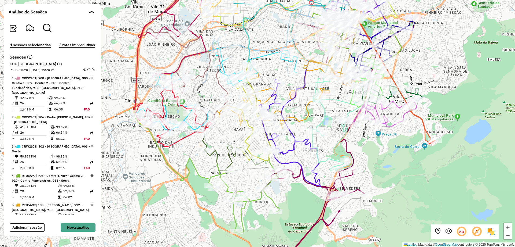
click at [39, 108] on div "1 - CRW2L01 | 700 - Mercado Central, 908 - Centro 1, 909 - Centro 2 , 910 - Cen…" at bounding box center [52, 93] width 84 height 39
click at [26, 116] on span "| 906 - Padre Eustáquio, 907 - Santo André" at bounding box center [51, 119] width 79 height 9
click at [28, 115] on span "CRW2L02" at bounding box center [29, 117] width 14 height 4
drag, startPoint x: 32, startPoint y: 110, endPoint x: 32, endPoint y: 114, distance: 4.6
click at [32, 113] on div "2 - CRW2L02 | 906 - Padre Eustáquio, 907 - Santo André 41,315 KM 99,67% / 26 66…" at bounding box center [52, 127] width 84 height 29
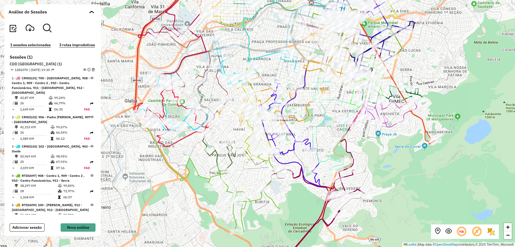
click at [32, 115] on span "2 - CRW2L02 | 906 - Padre Eustáquio, 907 - Santo André" at bounding box center [51, 120] width 79 height 10
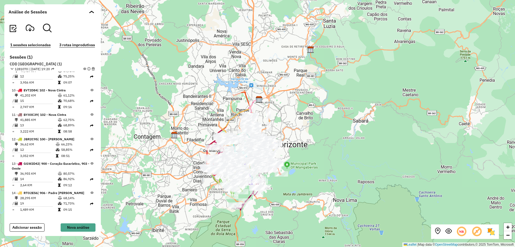
scroll to position [376, 0]
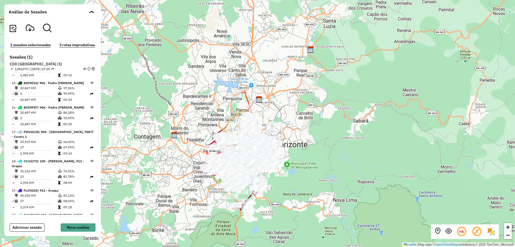
click at [75, 46] on button "3 rotas improdutivas" at bounding box center [77, 45] width 39 height 6
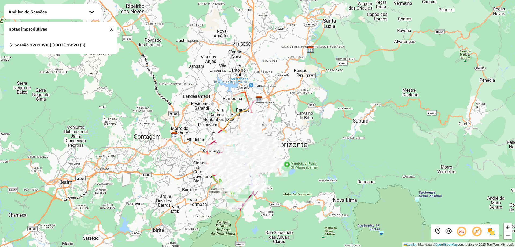
click at [9, 44] on section "Sessão 1281070 | 23/09/2025 - 19:20 (3) Meta Peso(%) : 90 Meta Capacidade(%) : …" at bounding box center [61, 44] width 104 height 7
click at [12, 45] on icon at bounding box center [11, 45] width 4 height 4
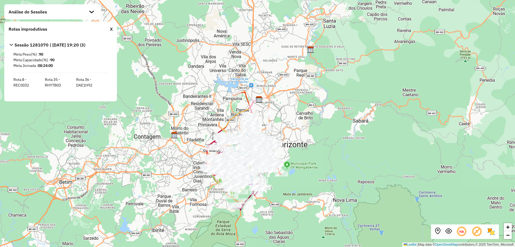
click at [108, 28] on div "Rotas improdutivas X" at bounding box center [60, 28] width 113 height 15
click at [112, 31] on div "X" at bounding box center [111, 29] width 3 height 6
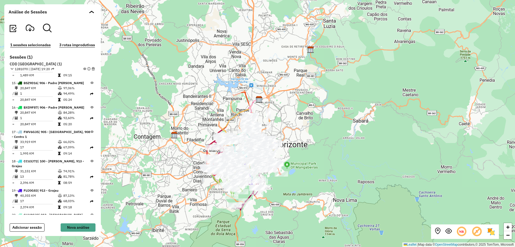
click at [44, 42] on button "1 sessões selecionadas" at bounding box center [31, 45] width 44 height 6
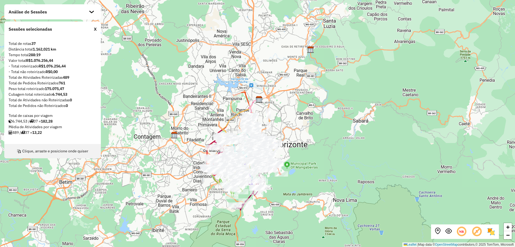
click at [89, 13] on div "Análise de Sessões" at bounding box center [52, 11] width 97 height 15
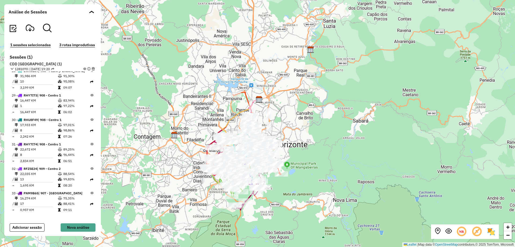
scroll to position [813, 0]
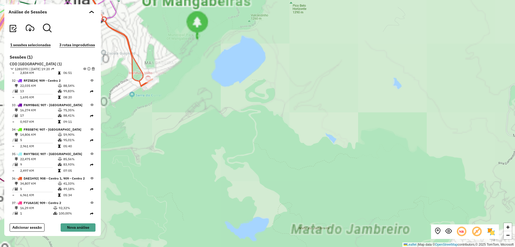
drag, startPoint x: 216, startPoint y: 127, endPoint x: 286, endPoint y: 210, distance: 107.8
click at [286, 210] on div "+ − Leaflet | Map data © OpenStreetMap contributors,© 2025 TomTom, Microsoft" at bounding box center [257, 123] width 515 height 247
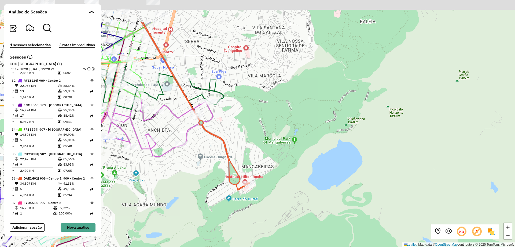
drag, startPoint x: 191, startPoint y: 129, endPoint x: 260, endPoint y: 228, distance: 120.5
click at [260, 228] on div "+ − Leaflet | Map data © OpenStreetMap contributors,© 2025 TomTom, Microsoft" at bounding box center [257, 123] width 515 height 247
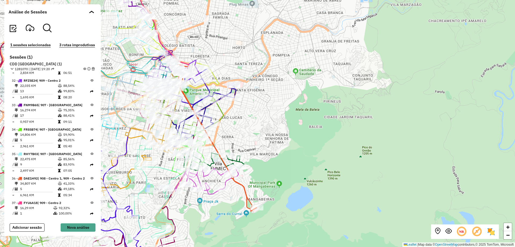
drag, startPoint x: 247, startPoint y: 194, endPoint x: 243, endPoint y: 193, distance: 4.2
drag, startPoint x: 243, startPoint y: 193, endPoint x: 242, endPoint y: 185, distance: 7.3
click at [242, 185] on icon at bounding box center [197, 93] width 120 height 236
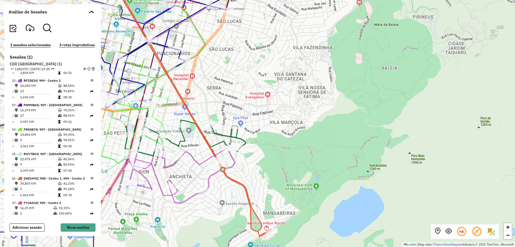
drag, startPoint x: 242, startPoint y: 185, endPoint x: 240, endPoint y: 183, distance: 3.2
click at [240, 183] on icon at bounding box center [192, 105] width 159 height 261
click at [465, 235] on icon at bounding box center [461, 231] width 11 height 11
click at [473, 231] on icon at bounding box center [477, 231] width 11 height 11
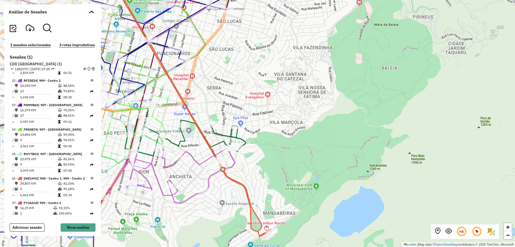
click at [450, 230] on em at bounding box center [449, 231] width 6 height 6
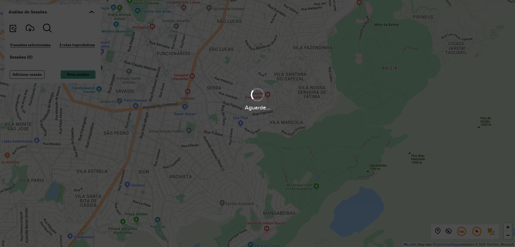
scroll to position [0, 0]
